Goal: Transaction & Acquisition: Purchase product/service

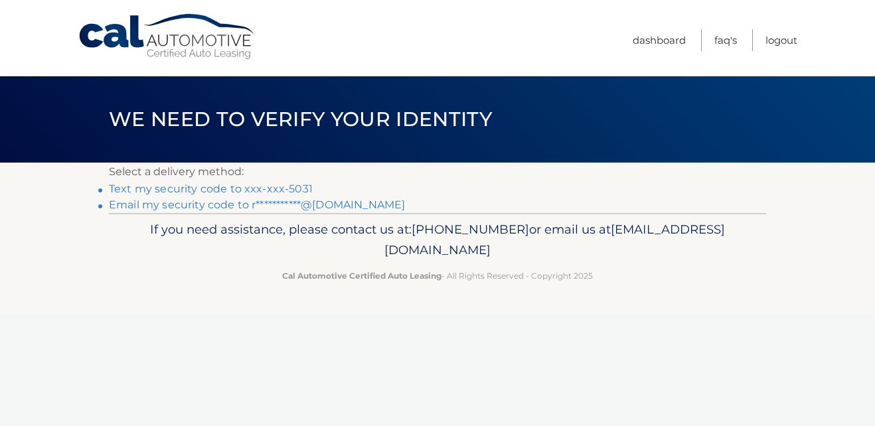
click at [228, 187] on link "Text my security code to xxx-xxx-5031" at bounding box center [211, 189] width 204 height 13
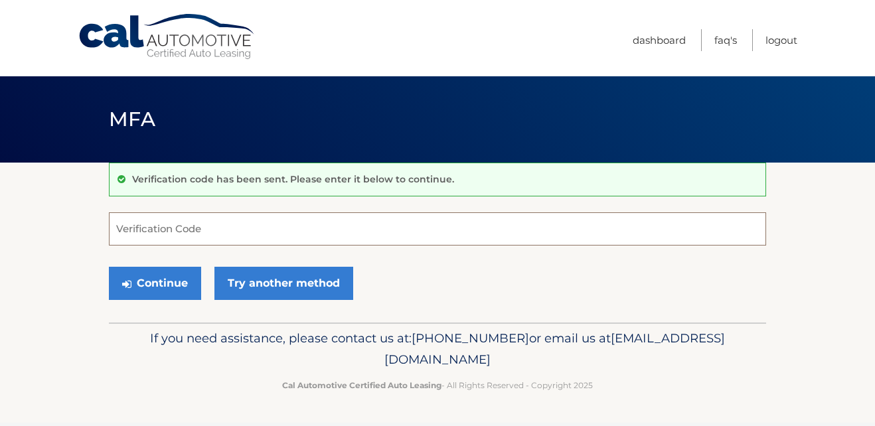
click at [216, 222] on input "Verification Code" at bounding box center [437, 228] width 657 height 33
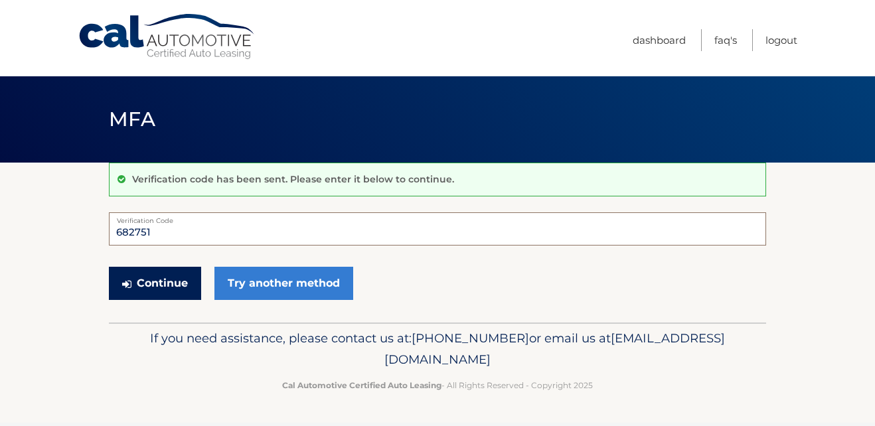
type input "682751"
click at [154, 276] on button "Continue" at bounding box center [155, 283] width 92 height 33
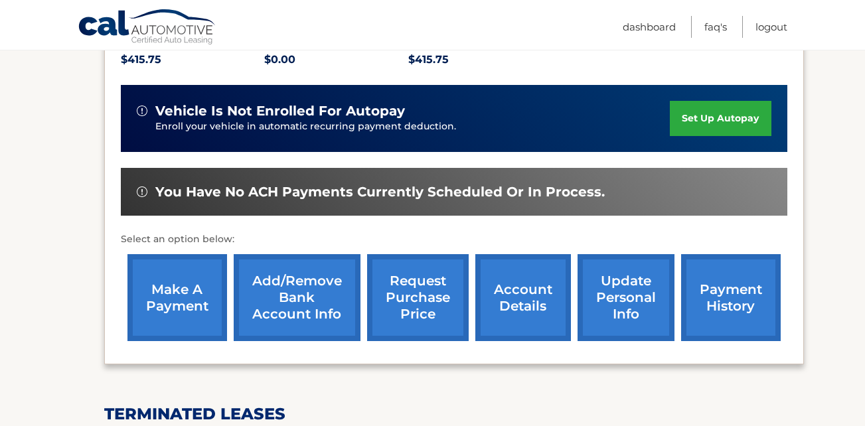
scroll to position [319, 0]
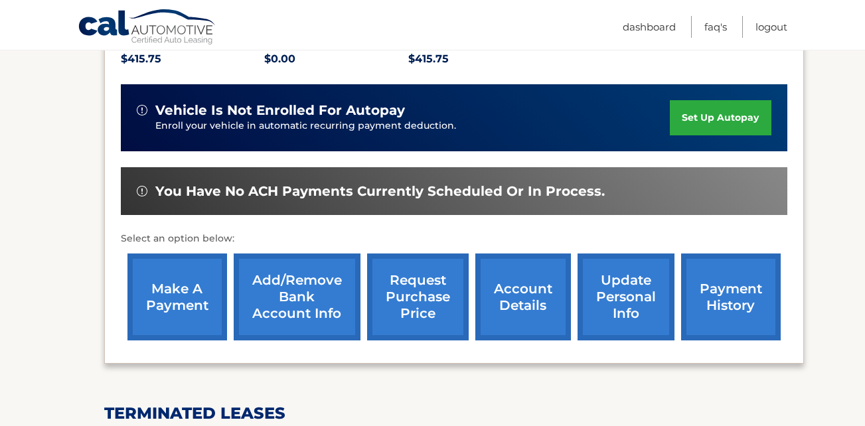
click at [170, 271] on link "make a payment" at bounding box center [177, 297] width 100 height 87
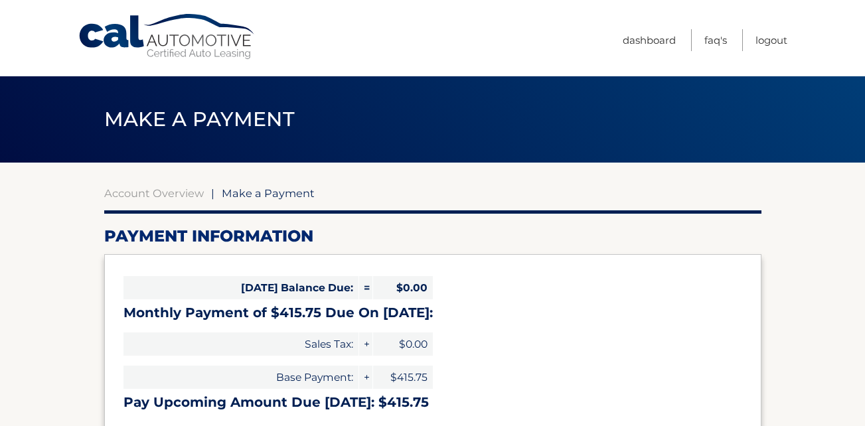
select select "Nzk5NDAxYTMtZjMzNi00Yjc3LWExNTItM2QyMDIzMDZmZGUz"
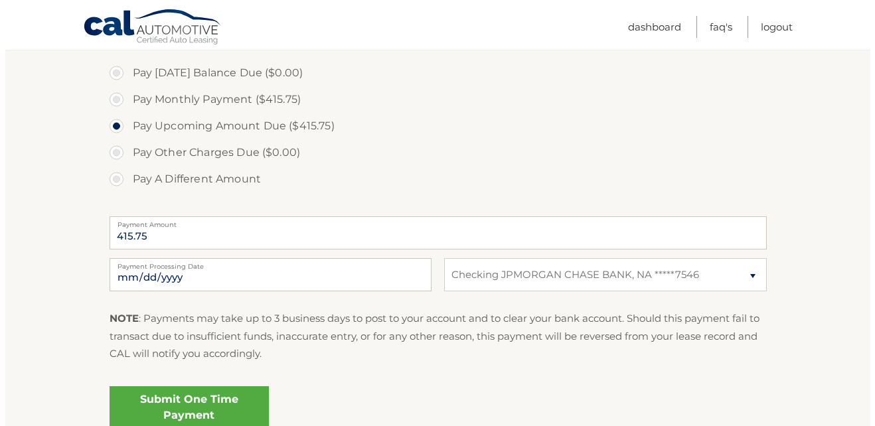
scroll to position [401, 0]
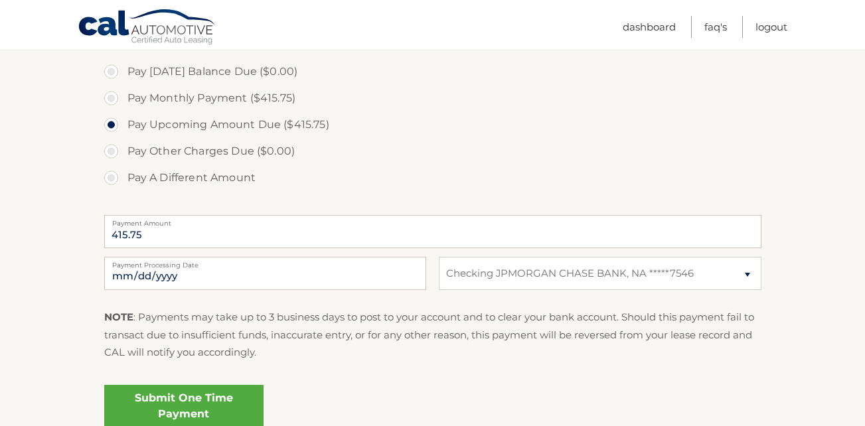
click at [190, 402] on link "Submit One Time Payment" at bounding box center [183, 406] width 159 height 42
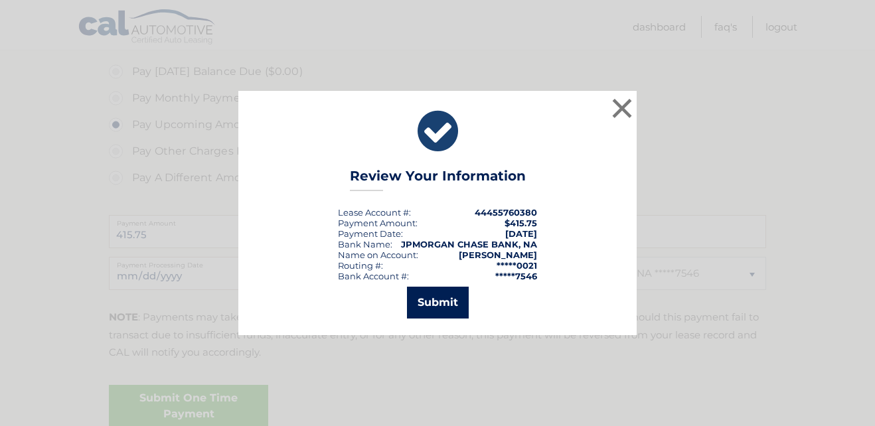
click at [432, 299] on button "Submit" at bounding box center [438, 303] width 62 height 32
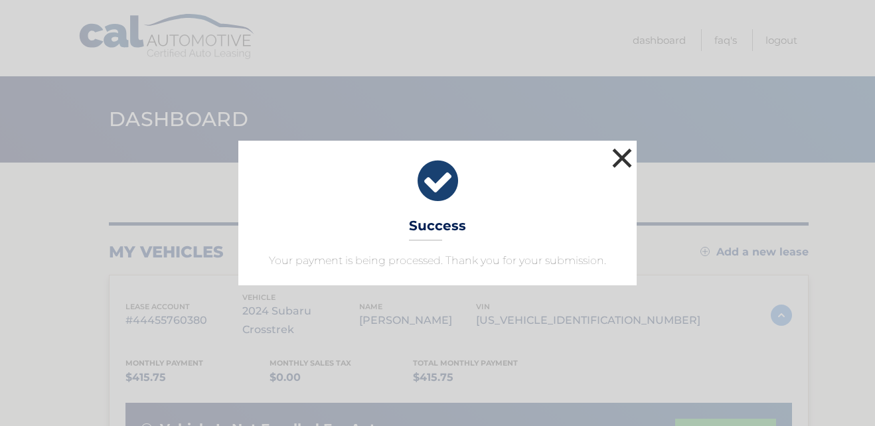
click at [620, 167] on button "×" at bounding box center [622, 158] width 27 height 27
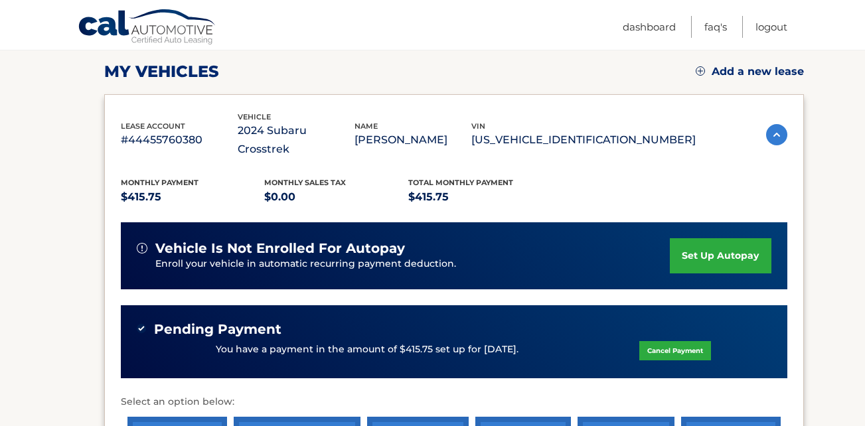
scroll to position [212, 0]
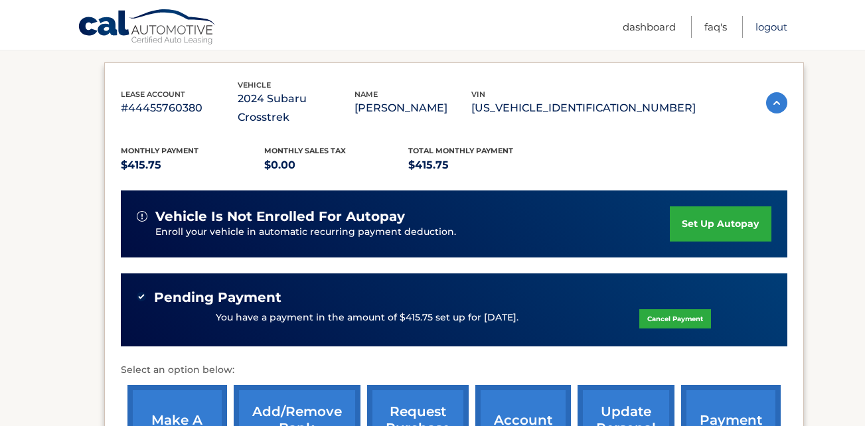
click at [779, 27] on link "Logout" at bounding box center [772, 27] width 32 height 22
